Goal: Task Accomplishment & Management: Use online tool/utility

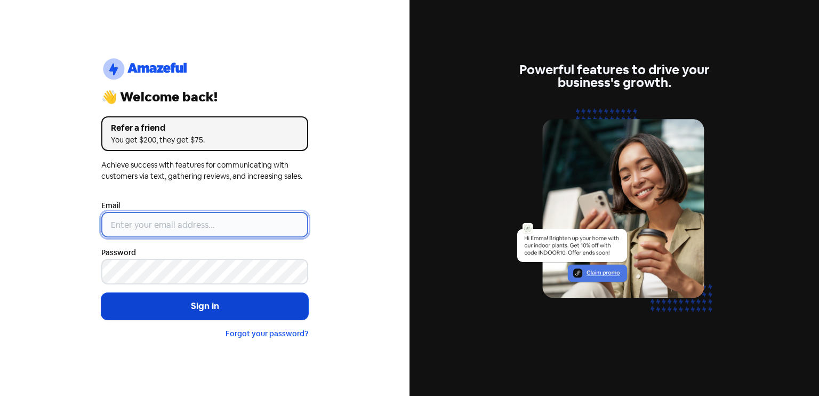
type input "[EMAIL_ADDRESS][DOMAIN_NAME]"
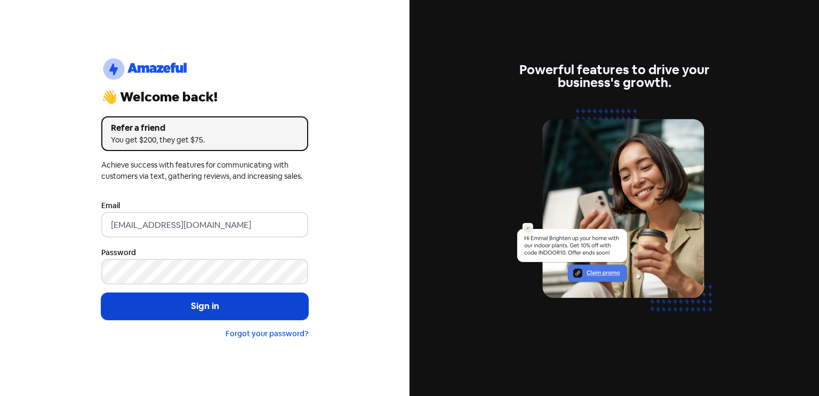
click at [209, 301] on button "Sign in" at bounding box center [204, 306] width 207 height 27
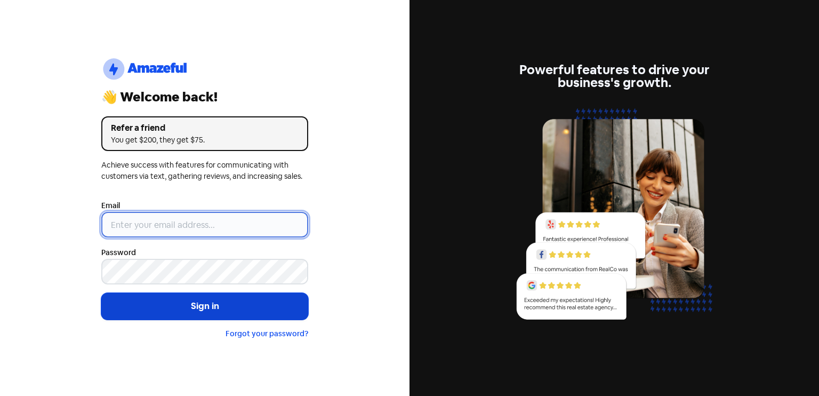
type input "[EMAIL_ADDRESS][DOMAIN_NAME]"
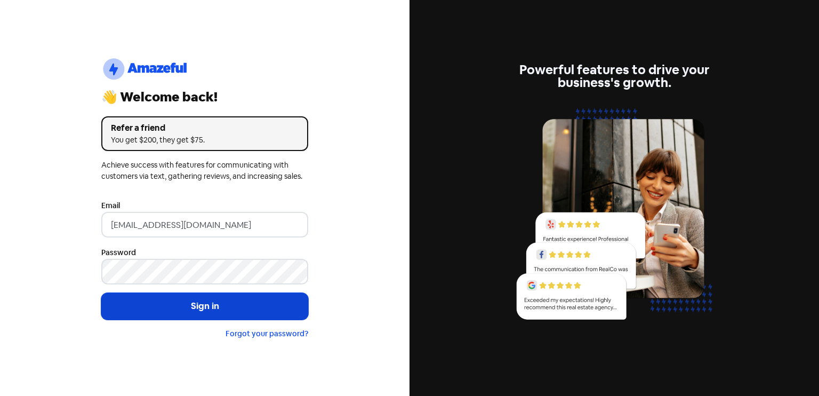
click at [214, 316] on button "Sign in" at bounding box center [204, 306] width 207 height 27
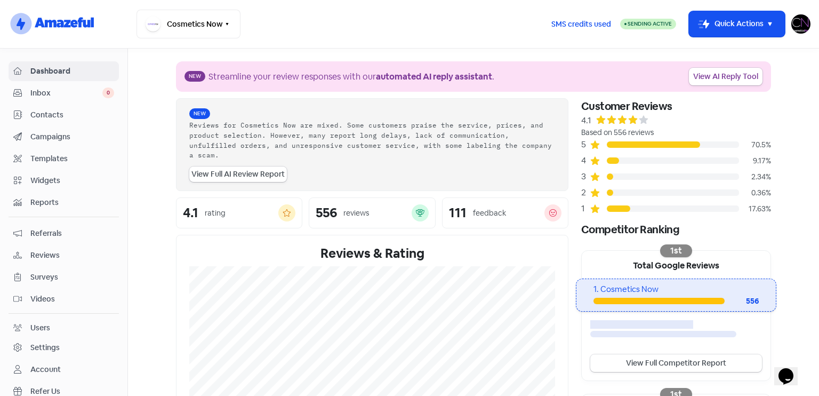
scroll to position [249, 0]
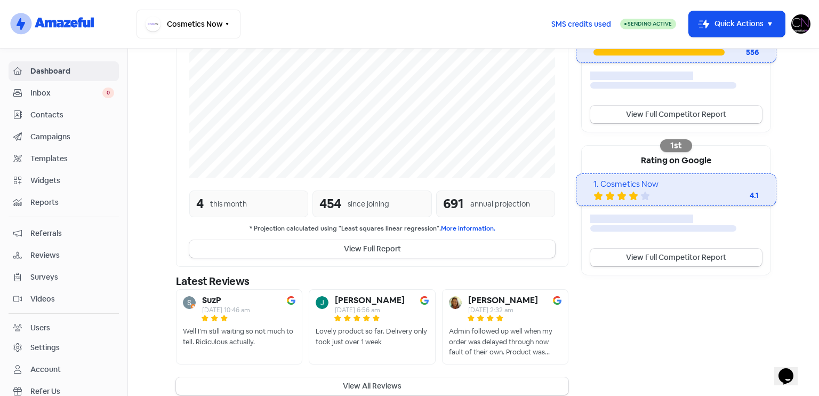
click at [80, 252] on span "Reviews" at bounding box center [72, 255] width 84 height 11
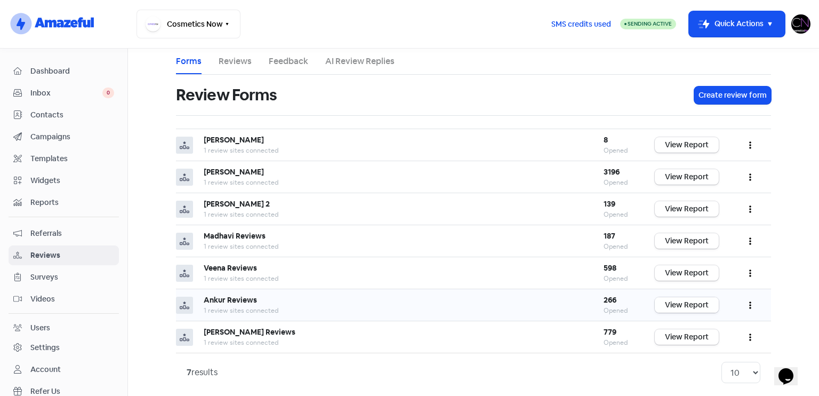
click at [692, 299] on link "View Report" at bounding box center [687, 304] width 64 height 15
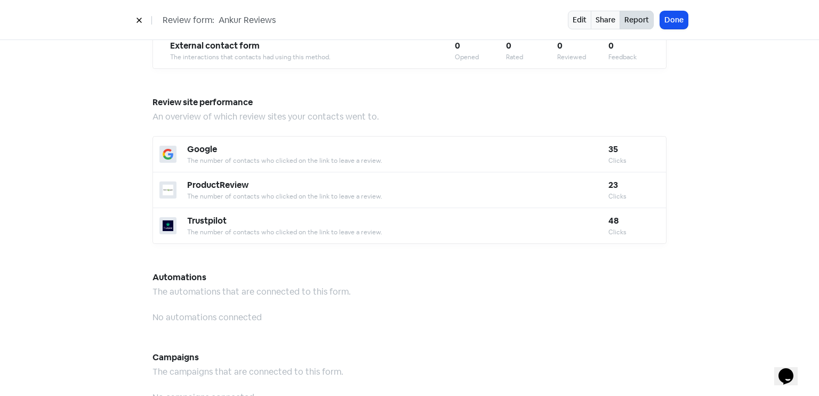
scroll to position [934, 0]
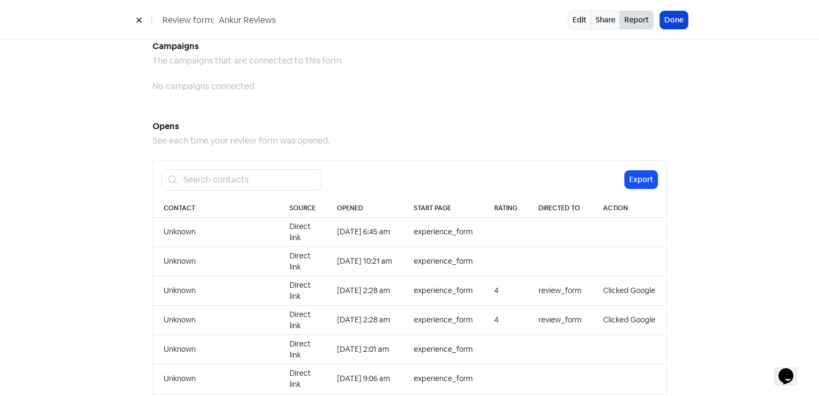
click at [684, 12] on button "Done" at bounding box center [674, 20] width 28 height 18
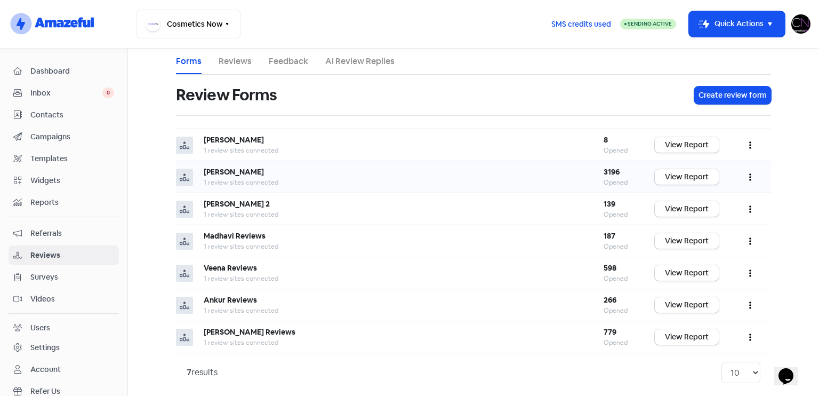
scroll to position [6, 0]
